Goal: Browse casually

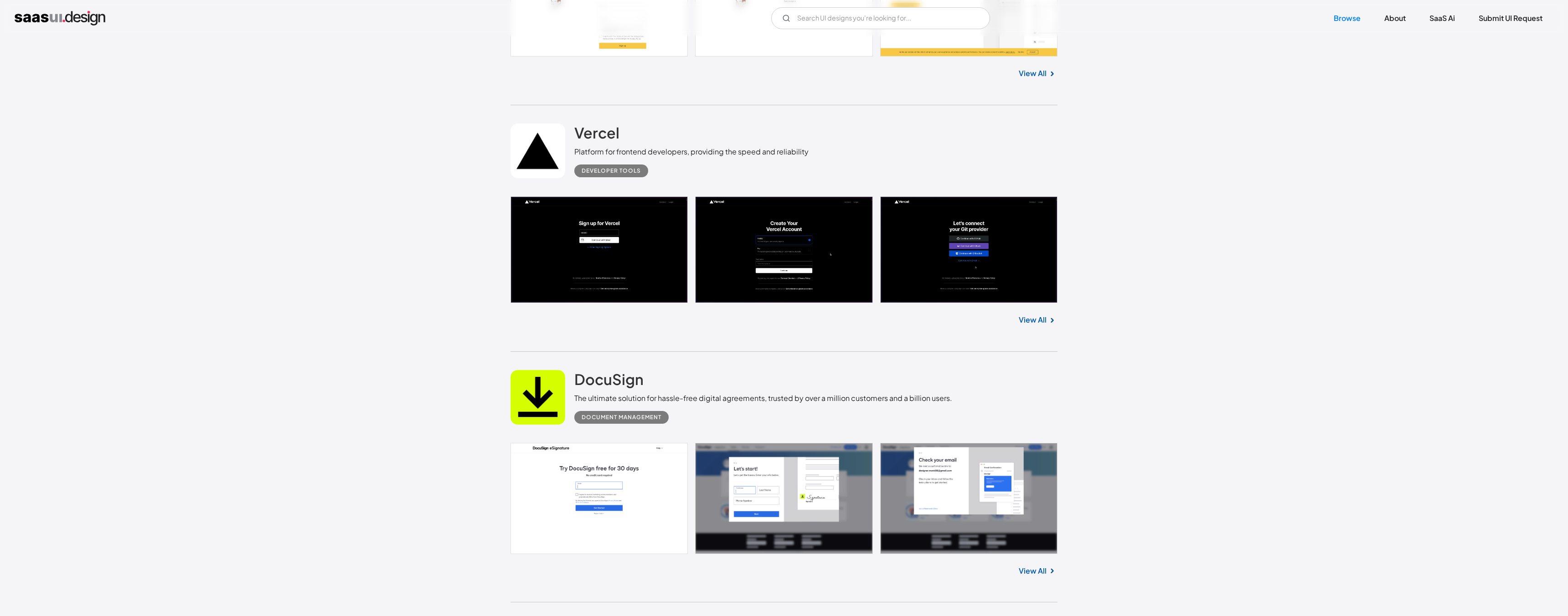
scroll to position [1104, 0]
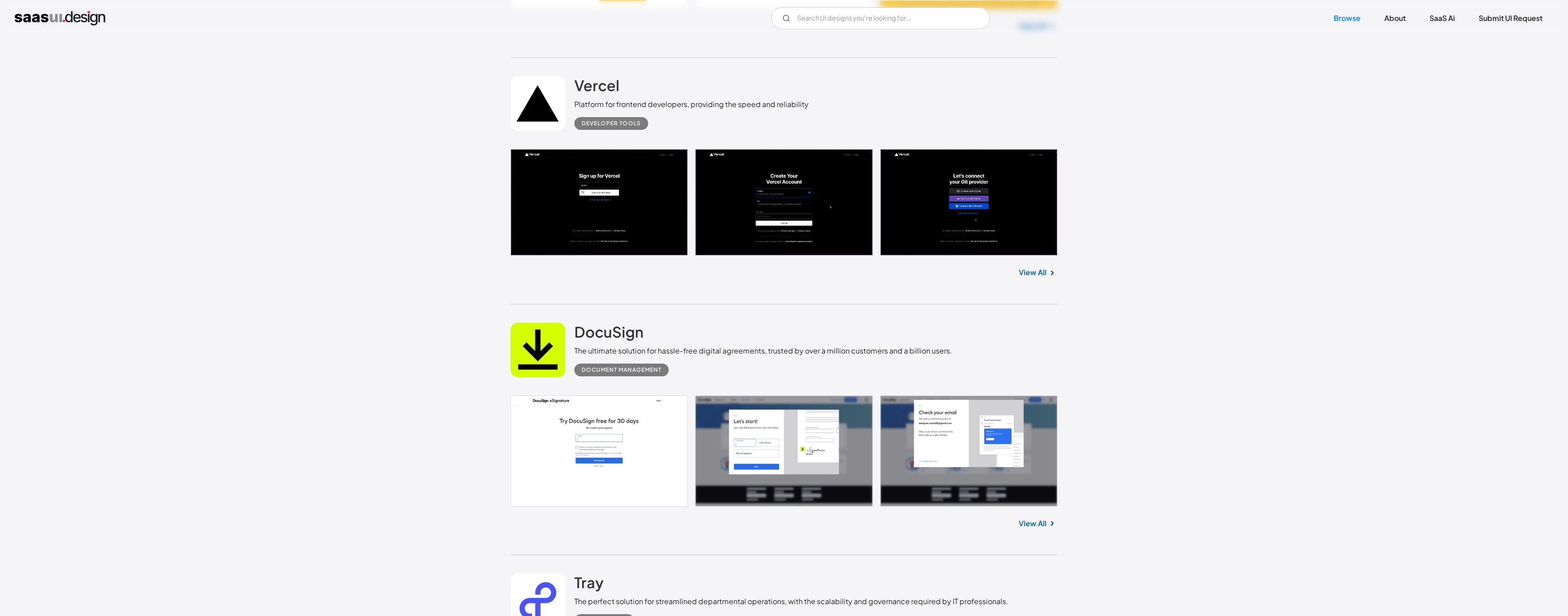
click at [575, 158] on link at bounding box center [784, 202] width 547 height 107
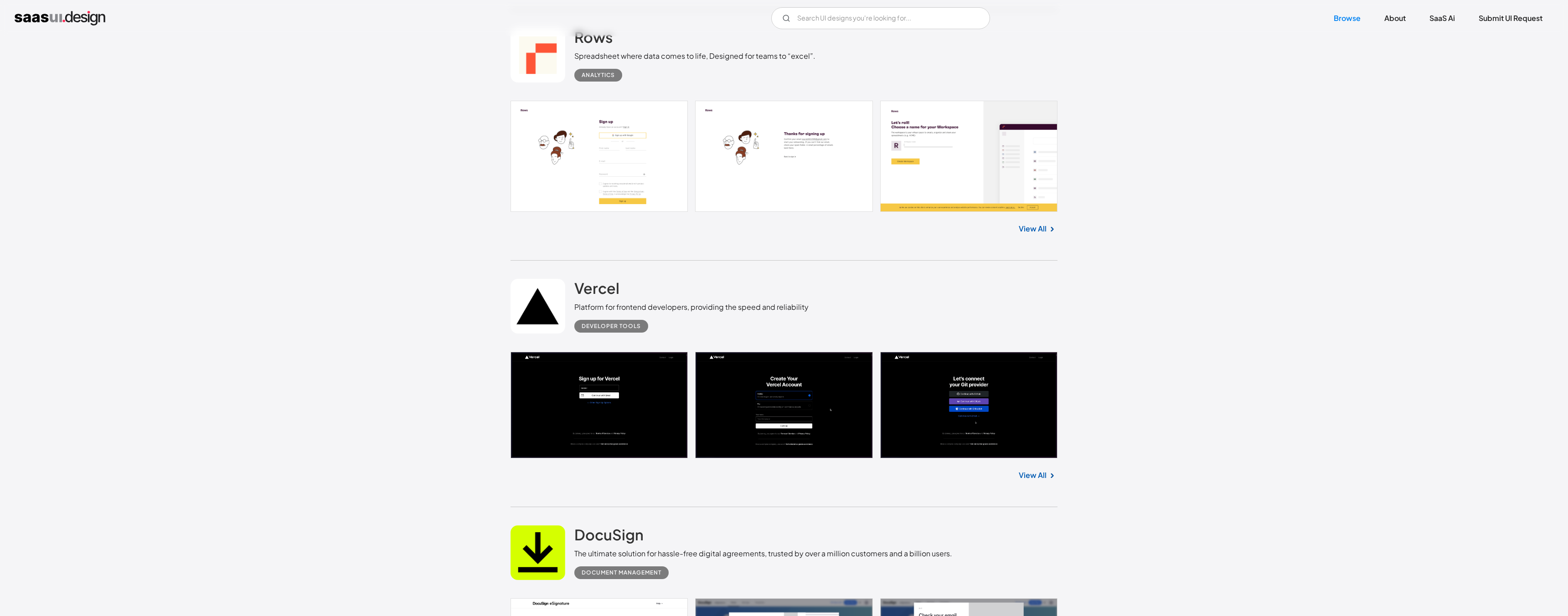
click at [601, 171] on link at bounding box center [784, 156] width 547 height 111
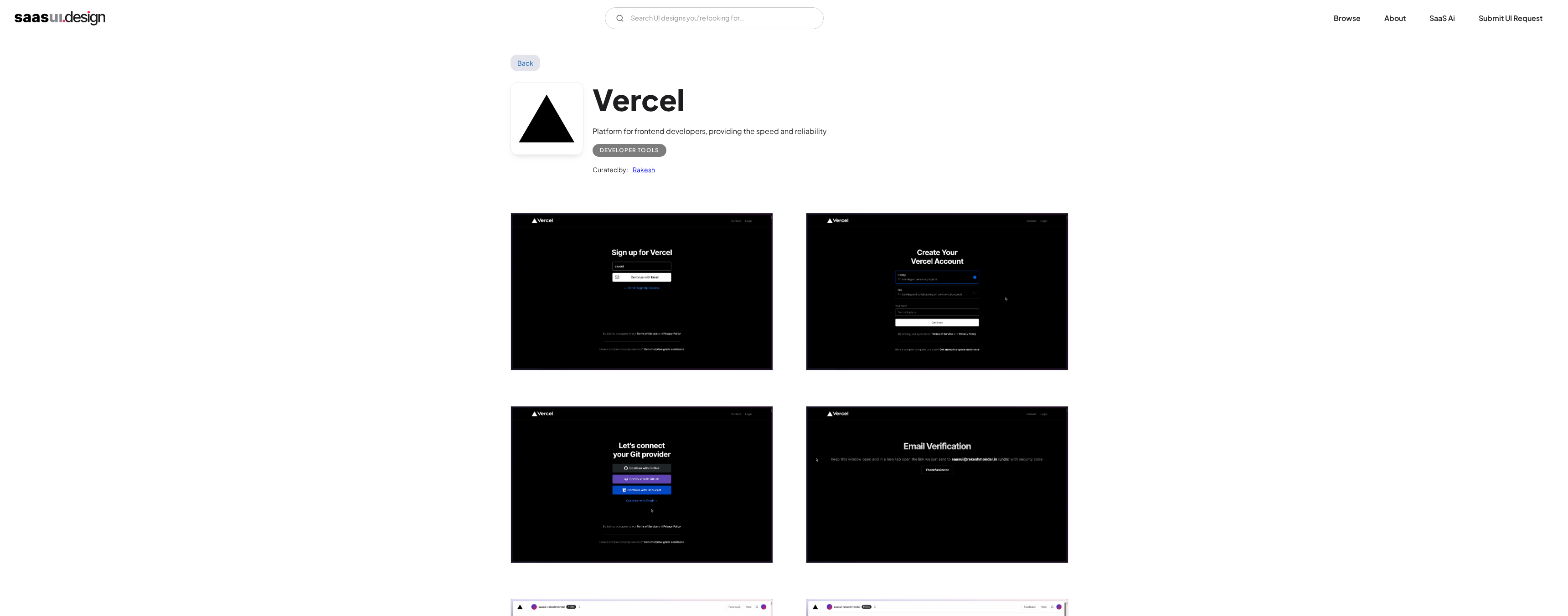
click at [520, 58] on link "Back" at bounding box center [525, 63] width 30 height 16
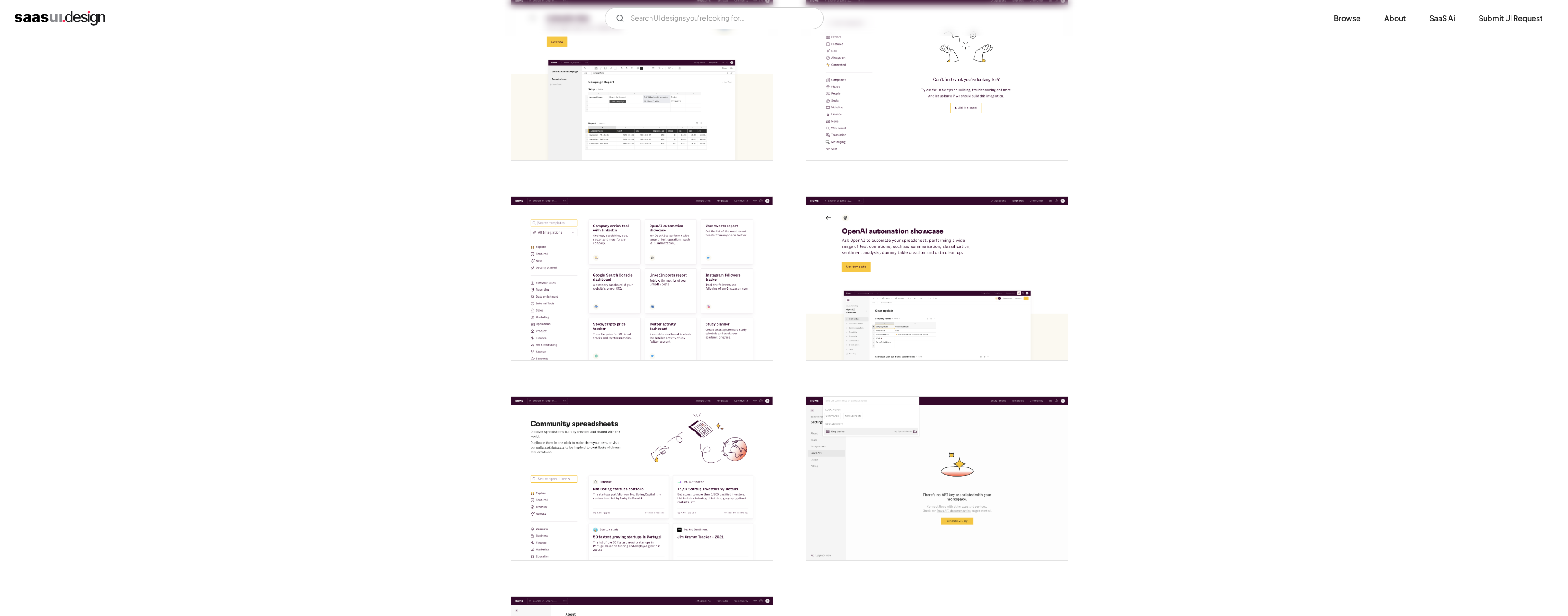
scroll to position [1816, 0]
